Goal: Navigation & Orientation: Find specific page/section

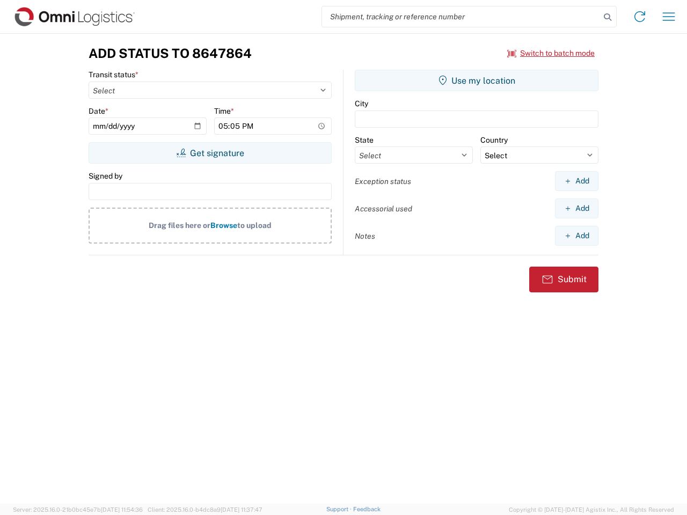
click at [461, 17] on input "search" at bounding box center [461, 16] width 278 height 20
click at [607, 17] on icon at bounding box center [607, 17] width 15 height 15
click at [639, 17] on icon at bounding box center [639, 16] width 17 height 17
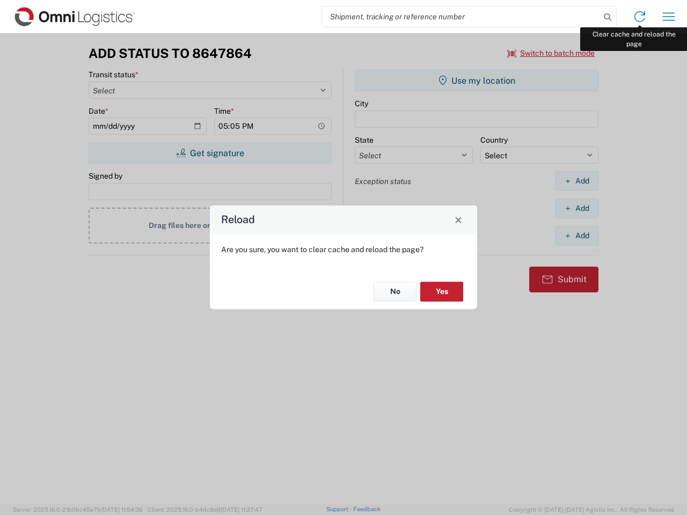
click at [668, 17] on div "Reload Are you sure, you want to clear cache and reload the page? No Yes" at bounding box center [343, 257] width 687 height 515
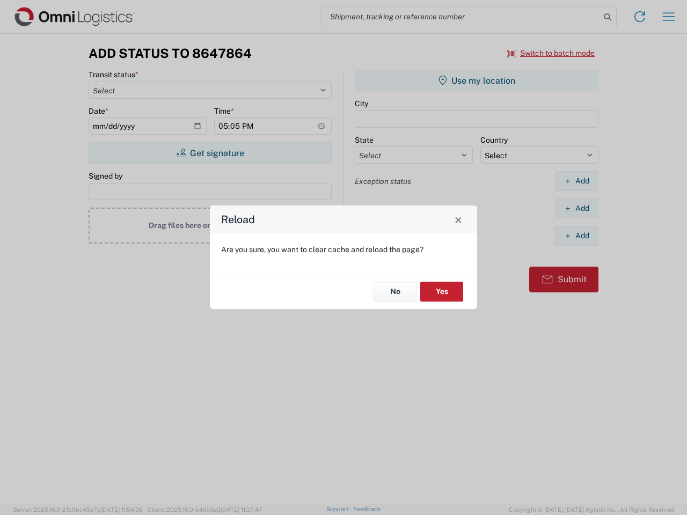
click at [551, 53] on div "Reload Are you sure, you want to clear cache and reload the page? No Yes" at bounding box center [343, 257] width 687 height 515
click at [210, 153] on div "Reload Are you sure, you want to clear cache and reload the page? No Yes" at bounding box center [343, 257] width 687 height 515
click at [476, 80] on div "Reload Are you sure, you want to clear cache and reload the page? No Yes" at bounding box center [343, 257] width 687 height 515
click at [576, 181] on div "Reload Are you sure, you want to clear cache and reload the page? No Yes" at bounding box center [343, 257] width 687 height 515
click at [576, 208] on div "Reload Are you sure, you want to clear cache and reload the page? No Yes" at bounding box center [343, 257] width 687 height 515
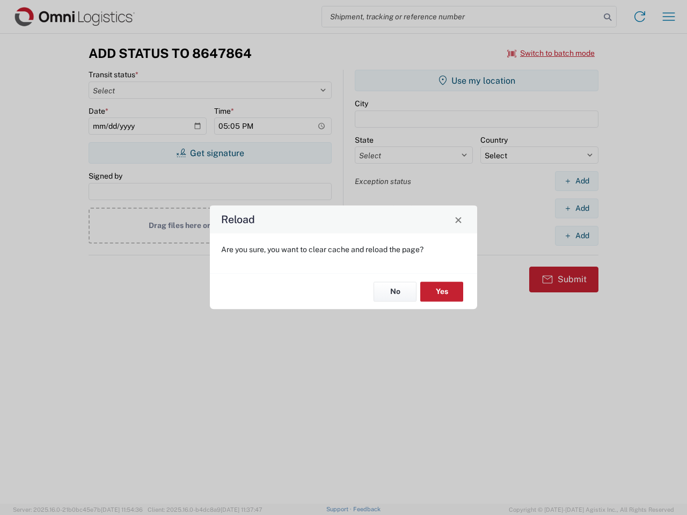
click at [576, 235] on div "Reload Are you sure, you want to clear cache and reload the page? No Yes" at bounding box center [343, 257] width 687 height 515
